Goal: Transaction & Acquisition: Purchase product/service

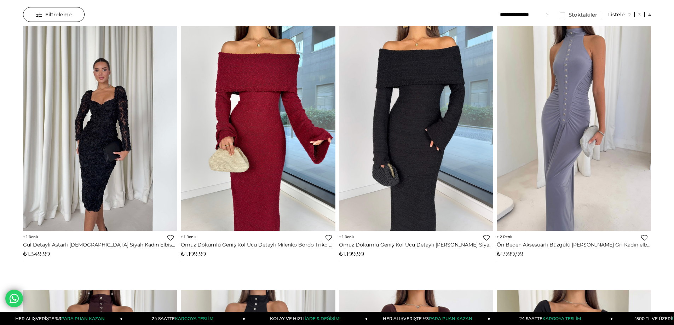
click at [98, 132] on img at bounding box center [100, 127] width 154 height 205
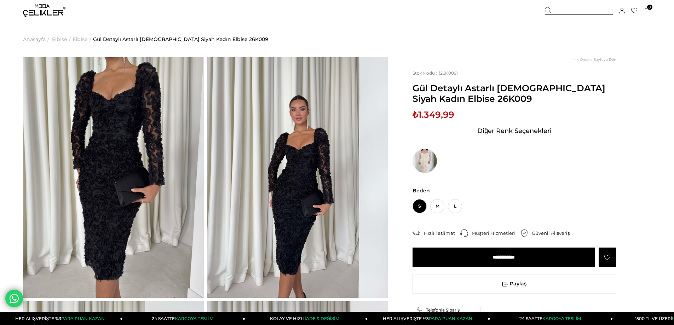
click at [120, 155] on img at bounding box center [113, 177] width 181 height 240
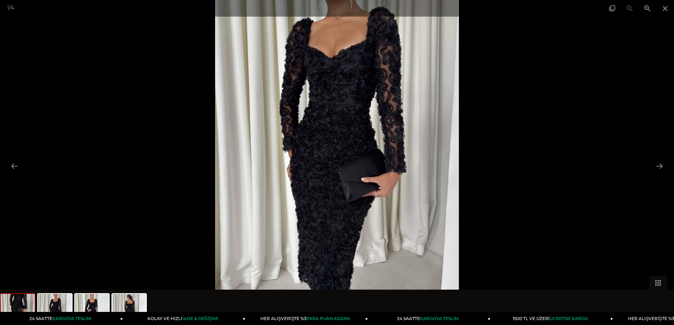
scroll to position [71, 0]
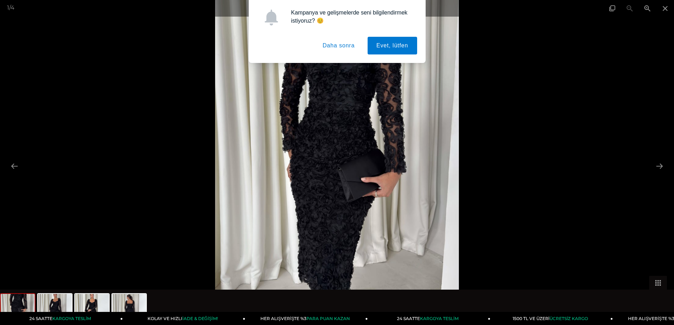
click at [341, 47] on button "Daha sonra" at bounding box center [339, 46] width 50 height 18
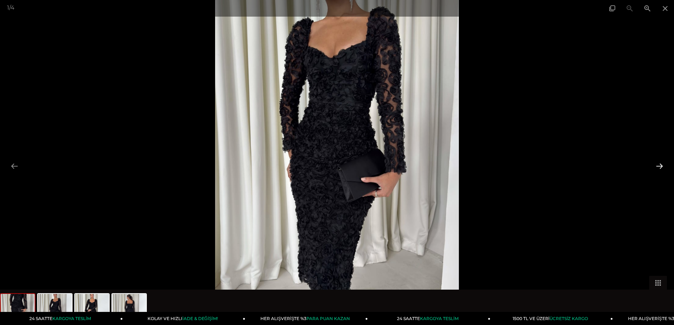
click at [660, 165] on button at bounding box center [659, 166] width 15 height 14
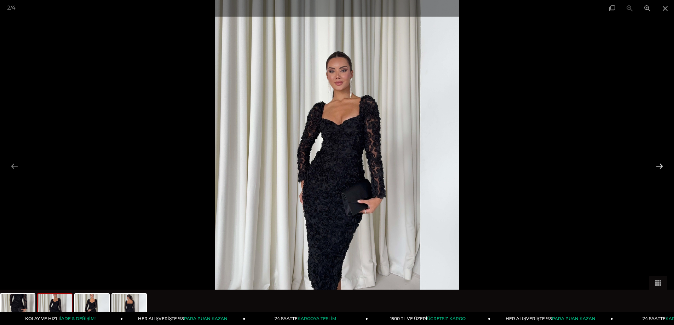
click at [660, 165] on button at bounding box center [659, 166] width 15 height 14
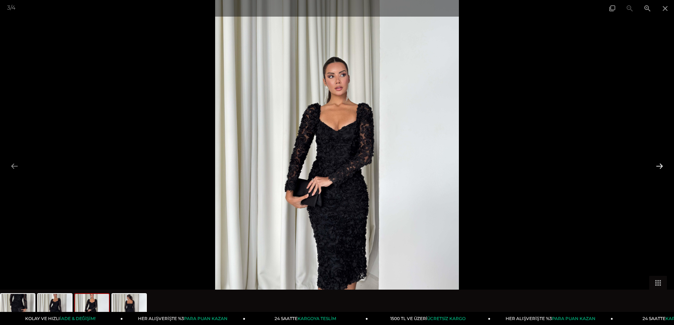
click at [660, 165] on button at bounding box center [659, 166] width 15 height 14
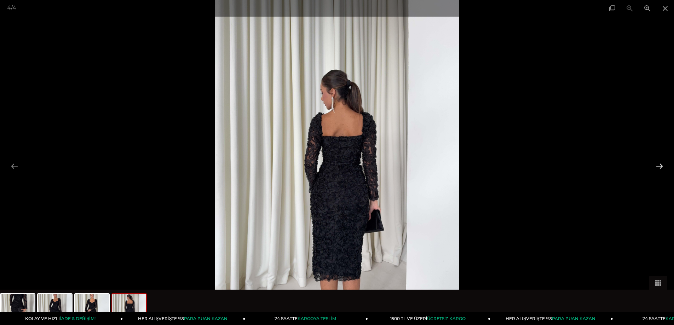
click at [660, 165] on button at bounding box center [659, 166] width 15 height 14
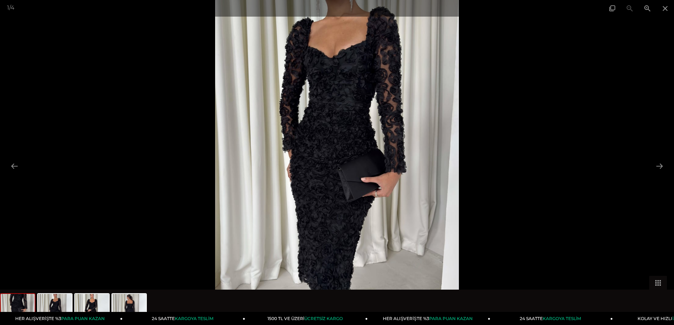
click at [361, 162] on img at bounding box center [337, 162] width 244 height 325
click at [360, 162] on img at bounding box center [337, 162] width 244 height 325
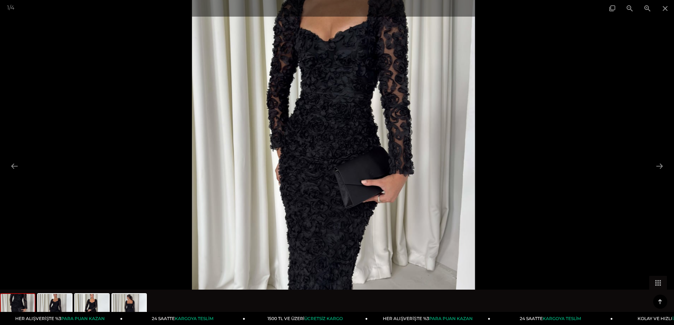
click at [360, 162] on img at bounding box center [333, 162] width 283 height 377
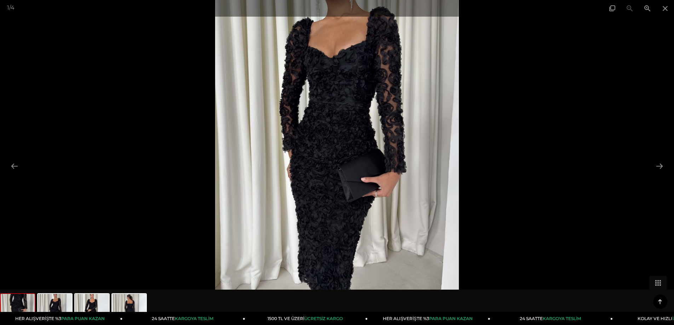
click at [360, 162] on img at bounding box center [337, 162] width 244 height 325
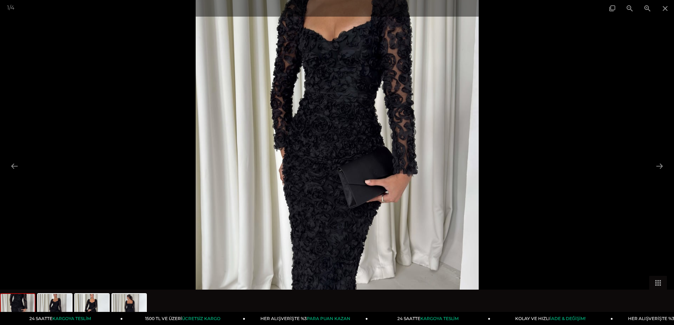
scroll to position [106, 0]
click at [659, 163] on button at bounding box center [659, 166] width 15 height 14
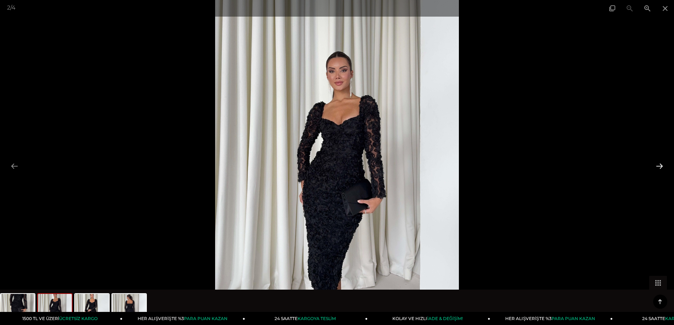
click at [659, 163] on button at bounding box center [659, 166] width 15 height 14
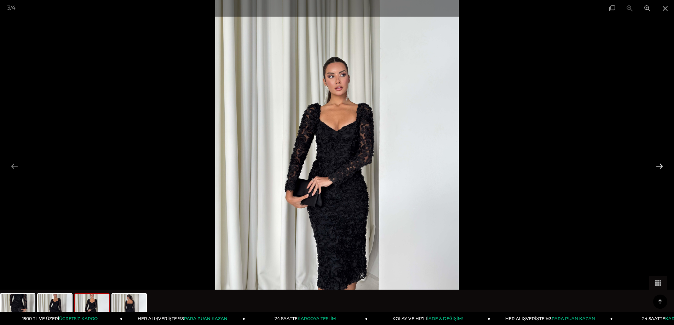
click at [659, 163] on button at bounding box center [659, 166] width 15 height 14
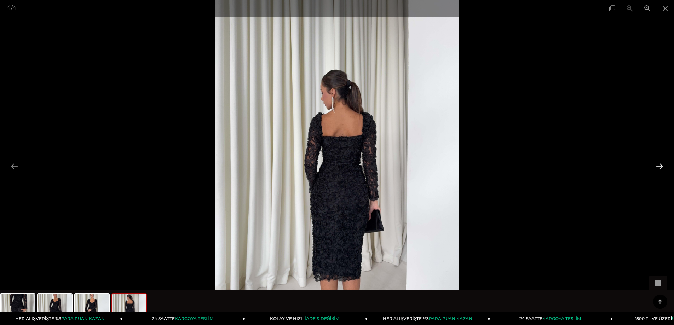
click at [659, 163] on button at bounding box center [659, 166] width 15 height 14
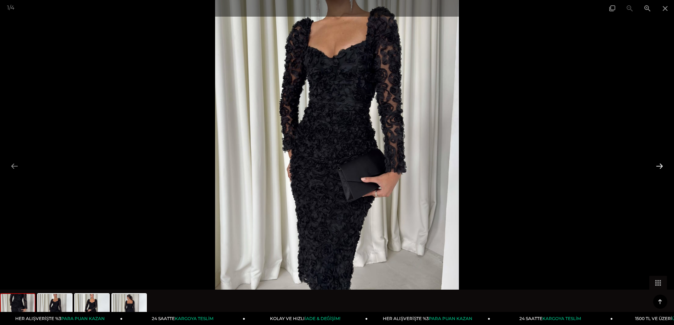
click at [659, 163] on button at bounding box center [659, 166] width 15 height 14
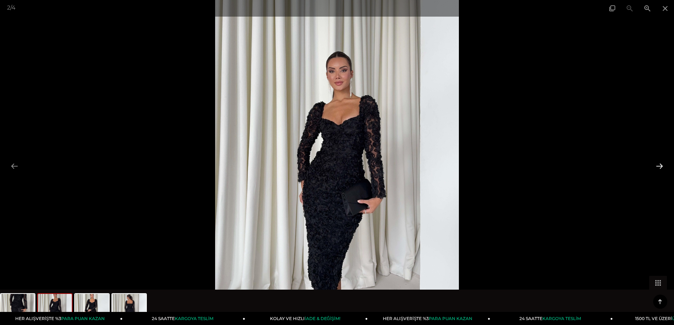
click at [659, 163] on button at bounding box center [659, 166] width 15 height 14
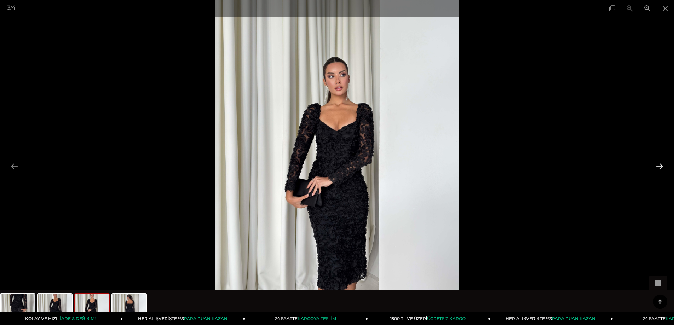
click at [663, 167] on button at bounding box center [659, 166] width 15 height 14
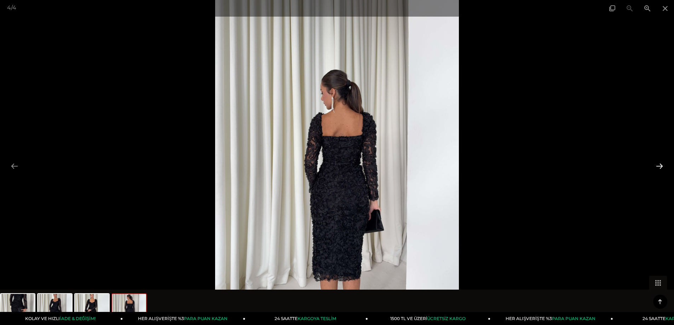
click at [663, 167] on button at bounding box center [659, 166] width 15 height 14
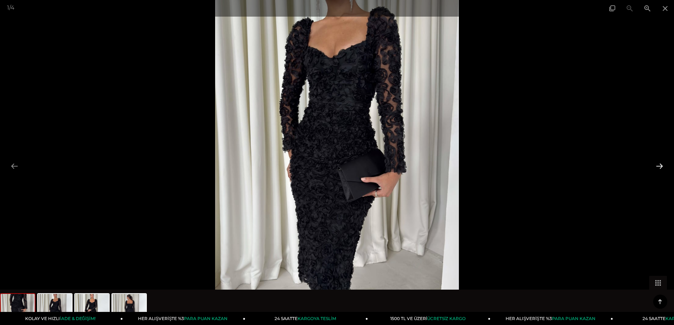
click at [663, 167] on button at bounding box center [659, 166] width 15 height 14
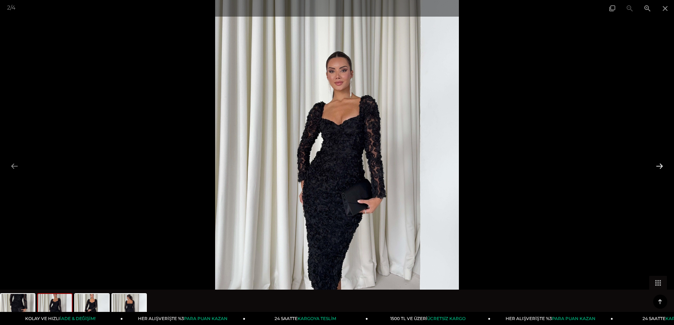
click at [663, 167] on button at bounding box center [659, 166] width 15 height 14
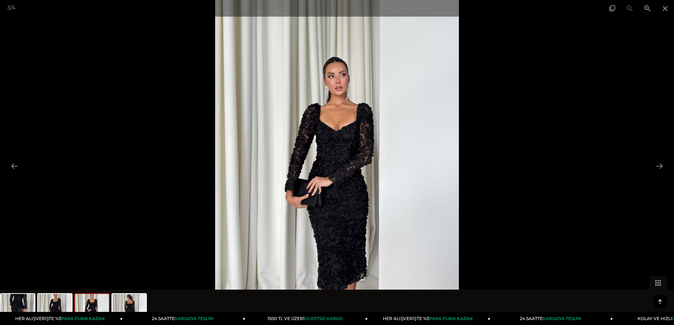
click at [341, 149] on img at bounding box center [337, 162] width 244 height 325
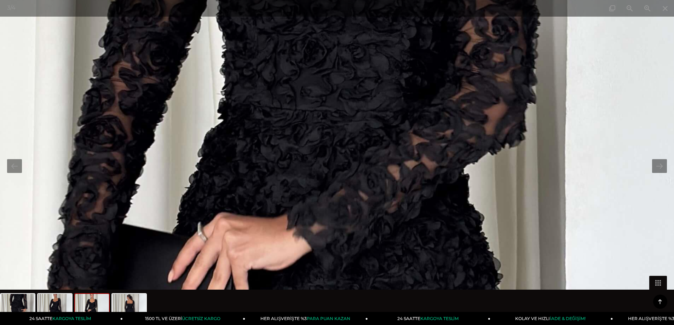
drag, startPoint x: 400, startPoint y: 242, endPoint x: 418, endPoint y: 139, distance: 104.8
click at [417, 146] on img at bounding box center [335, 137] width 1338 height 1783
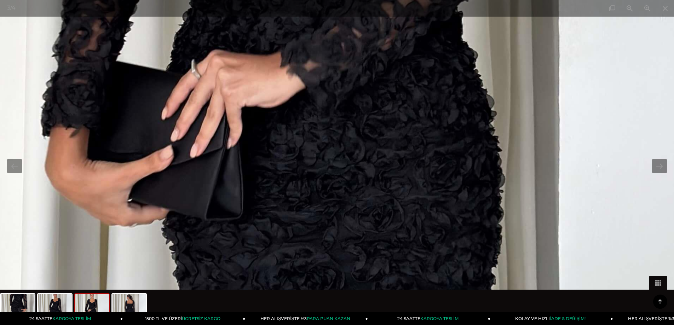
drag, startPoint x: 433, startPoint y: 253, endPoint x: 423, endPoint y: 113, distance: 140.7
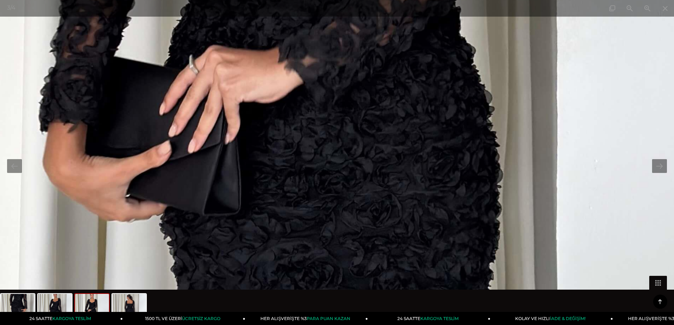
drag, startPoint x: 463, startPoint y: 226, endPoint x: 428, endPoint y: 100, distance: 131.3
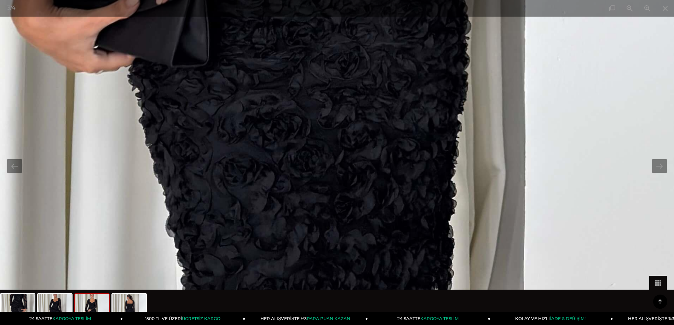
drag, startPoint x: 477, startPoint y: 253, endPoint x: 457, endPoint y: 103, distance: 151.3
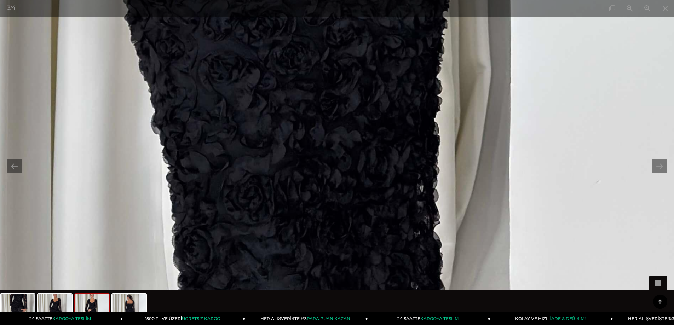
drag, startPoint x: 448, startPoint y: 107, endPoint x: 517, endPoint y: 330, distance: 233.9
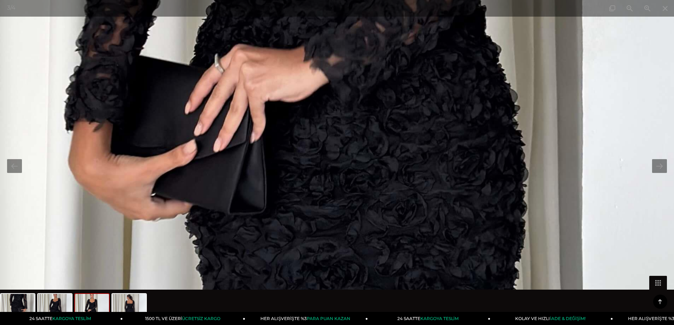
drag, startPoint x: 460, startPoint y: 142, endPoint x: 478, endPoint y: 275, distance: 134.1
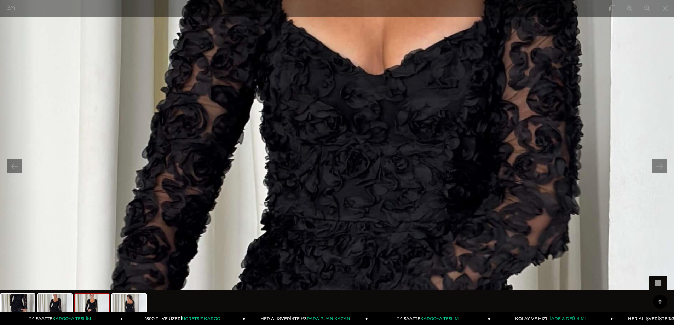
drag, startPoint x: 470, startPoint y: 134, endPoint x: 482, endPoint y: 286, distance: 152.5
click at [482, 286] on img at bounding box center [378, 248] width 1338 height 1783
click at [667, 10] on span at bounding box center [665, 8] width 18 height 17
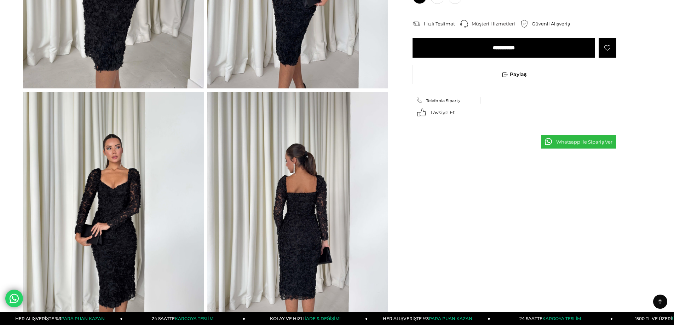
scroll to position [0, 0]
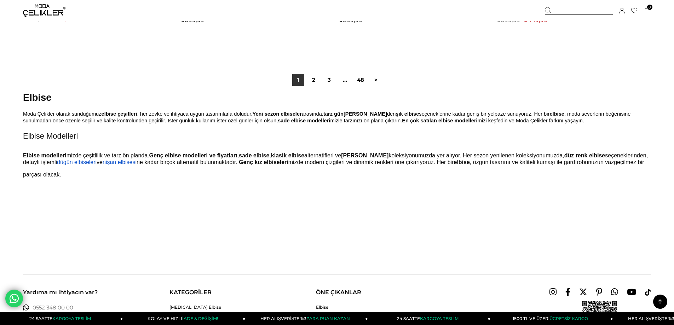
scroll to position [5260, 0]
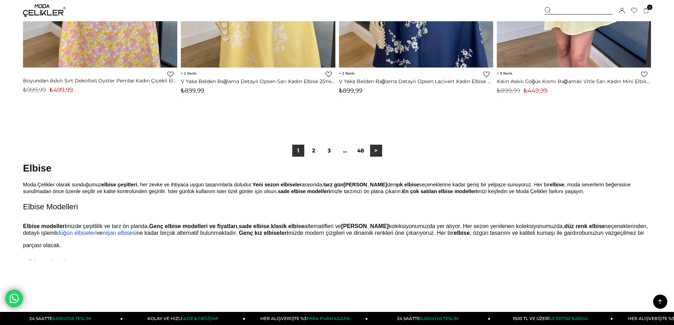
click at [379, 151] on link ">" at bounding box center [376, 151] width 12 height 12
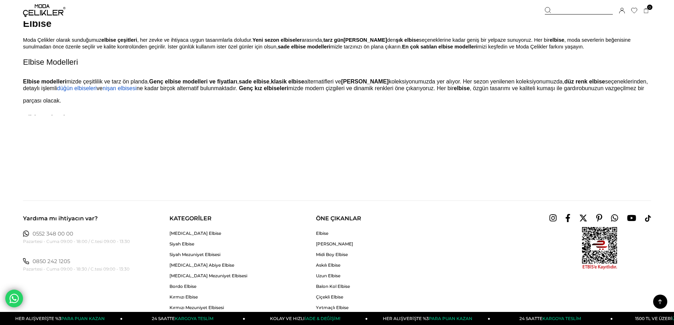
scroll to position [5269, 0]
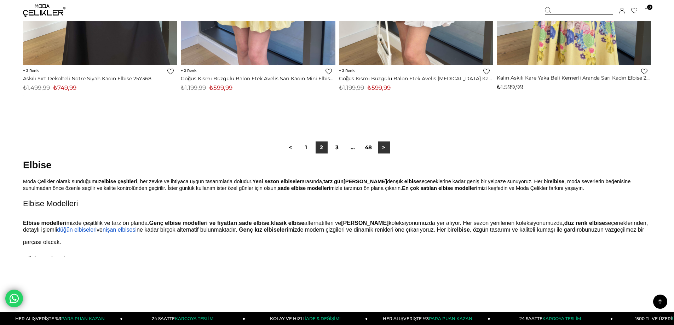
click at [379, 149] on link ">" at bounding box center [384, 147] width 12 height 12
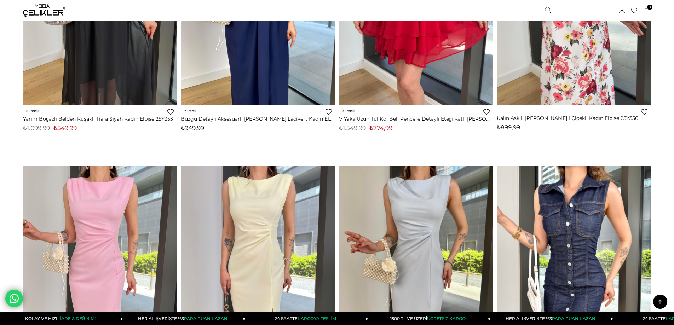
scroll to position [1768, 0]
